Goal: Navigation & Orientation: Find specific page/section

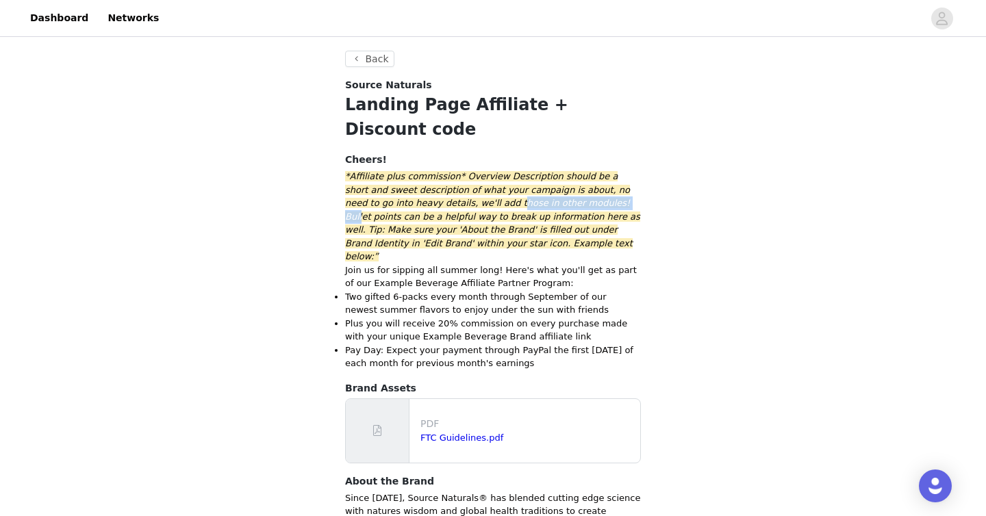
drag, startPoint x: 447, startPoint y: 173, endPoint x: 558, endPoint y: 173, distance: 110.9
click at [558, 173] on em "*Affiliate plus commission* Overview Description should be a short and sweet de…" at bounding box center [492, 216] width 295 height 90
click at [389, 190] on em "*Affiliate plus commission* Overview Description should be a short and sweet de…" at bounding box center [492, 216] width 295 height 90
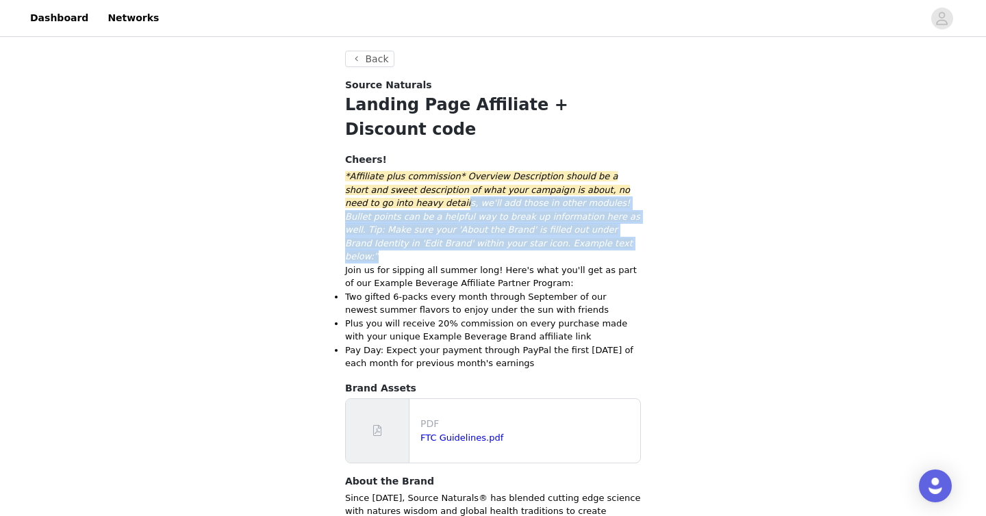
drag, startPoint x: 394, startPoint y: 182, endPoint x: 617, endPoint y: 222, distance: 226.1
click at [617, 222] on p "*Affiliate plus commission* Overview Description should be a short and sweet de…" at bounding box center [493, 217] width 296 height 94
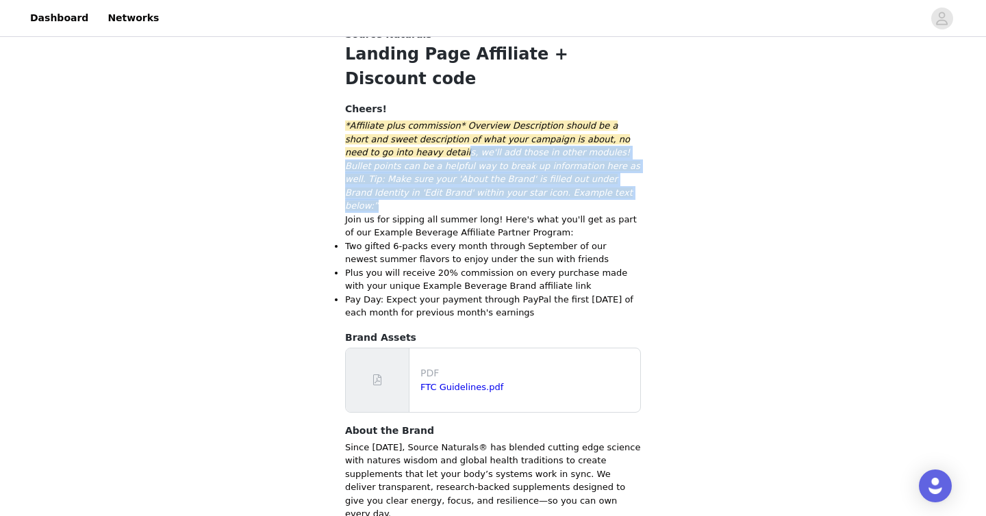
scroll to position [52, 0]
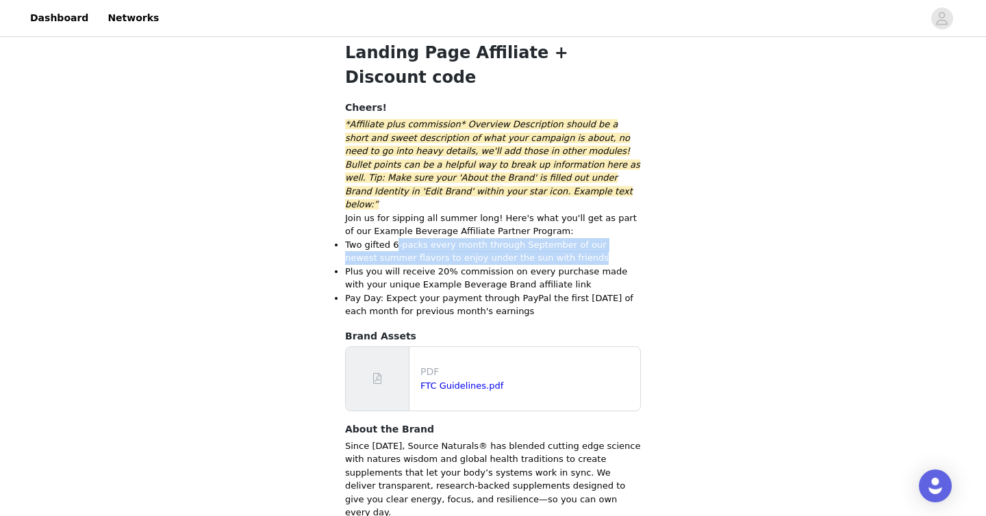
drag, startPoint x: 396, startPoint y: 208, endPoint x: 563, endPoint y: 219, distance: 166.8
click at [563, 238] on li "Two gifted 6-packs every month through September of our newest summer flavors t…" at bounding box center [493, 251] width 296 height 27
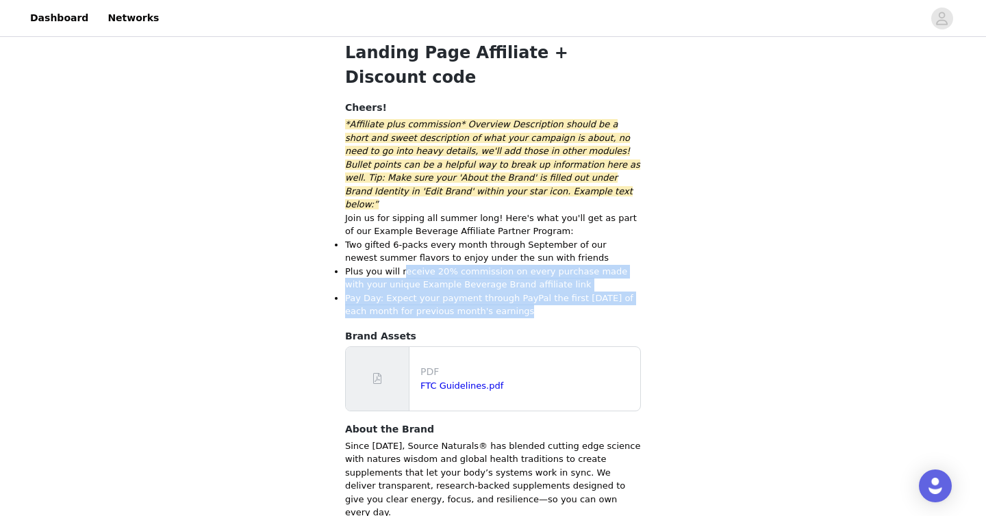
drag, startPoint x: 403, startPoint y: 239, endPoint x: 551, endPoint y: 272, distance: 150.9
click at [551, 272] on ul "Two gifted 6-packs every month through September of our newest summer flavors t…" at bounding box center [493, 278] width 296 height 80
click at [384, 292] on li "Pay Day: Expect your payment through PayPal the first [DATE] of each month for …" at bounding box center [493, 305] width 296 height 27
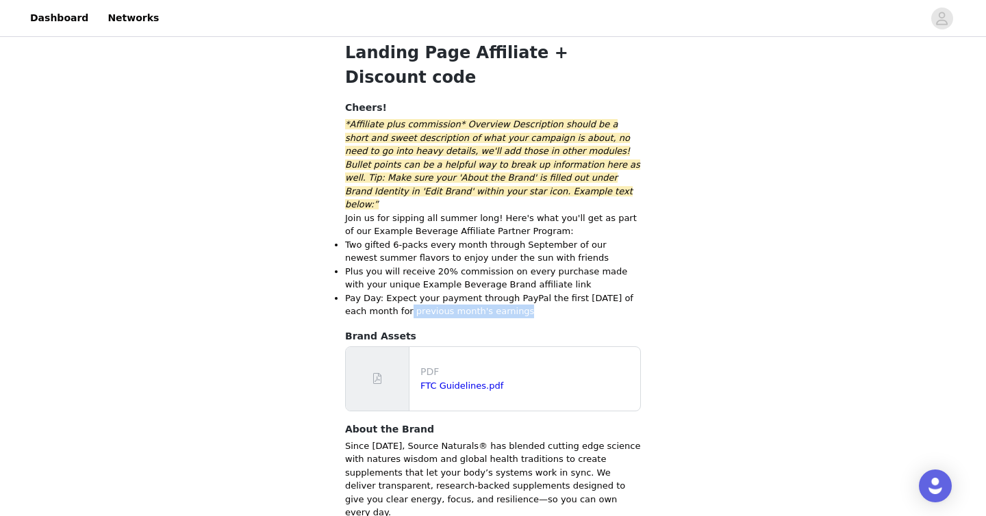
drag, startPoint x: 384, startPoint y: 277, endPoint x: 523, endPoint y: 277, distance: 139.0
click at [523, 292] on li "Pay Day: Expect your payment through PayPal the first [DATE] of each month for …" at bounding box center [493, 305] width 296 height 27
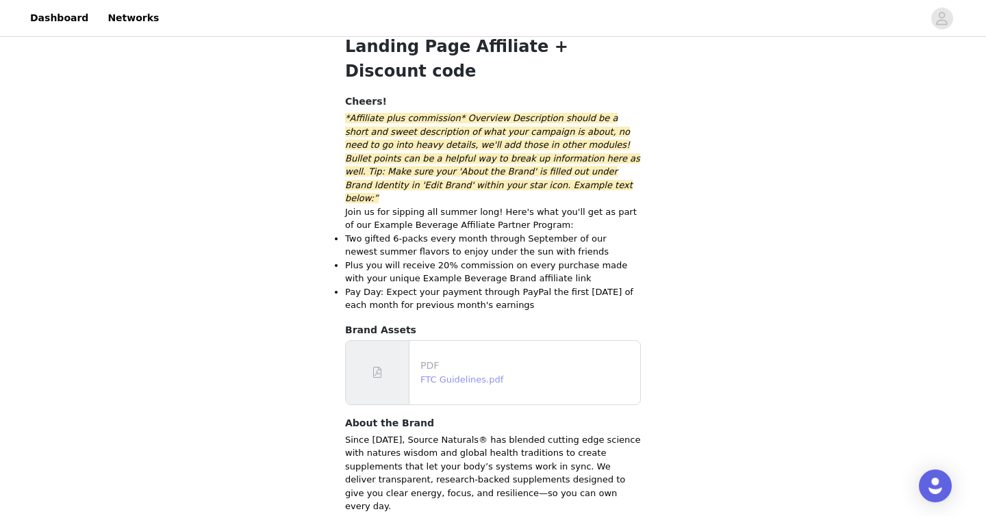
scroll to position [0, 0]
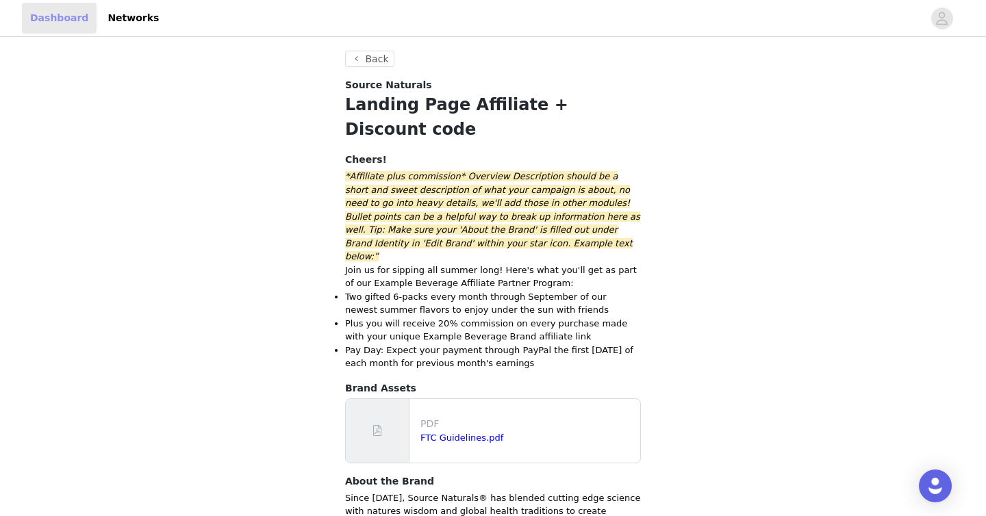
click at [56, 19] on link "Dashboard" at bounding box center [59, 18] width 75 height 31
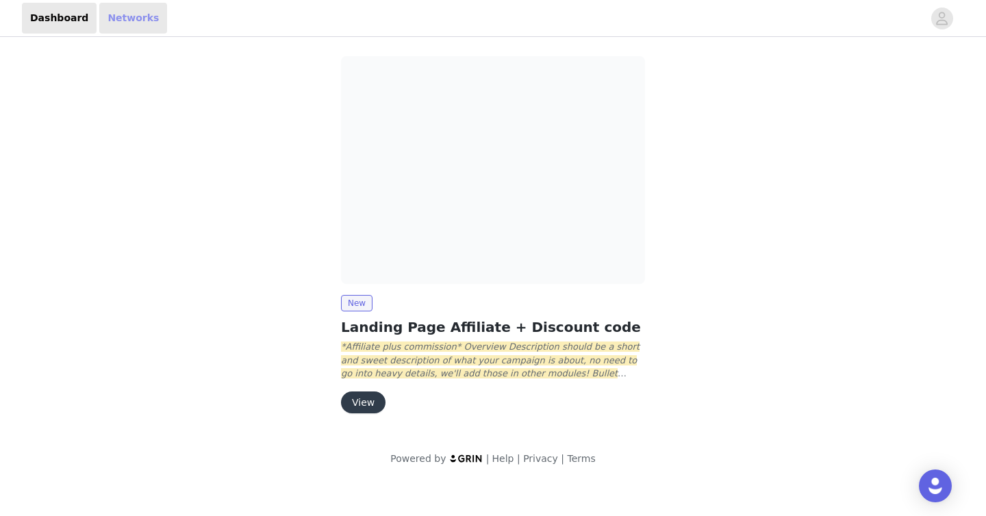
click at [112, 25] on link "Networks" at bounding box center [133, 18] width 68 height 31
